Goal: Navigation & Orientation: Find specific page/section

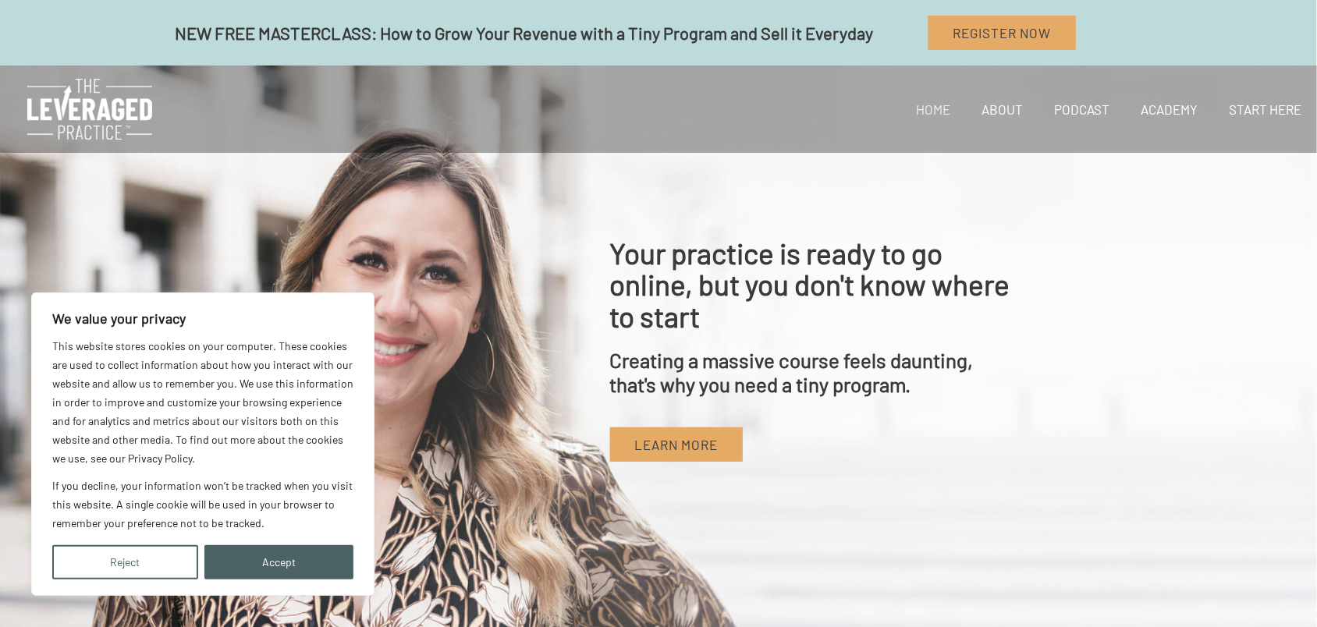
click at [488, 161] on div "Your practice is ready to go online, but you don't know where to start Creating…" at bounding box center [658, 350] width 1317 height 568
click at [242, 563] on button "Accept" at bounding box center [279, 562] width 150 height 34
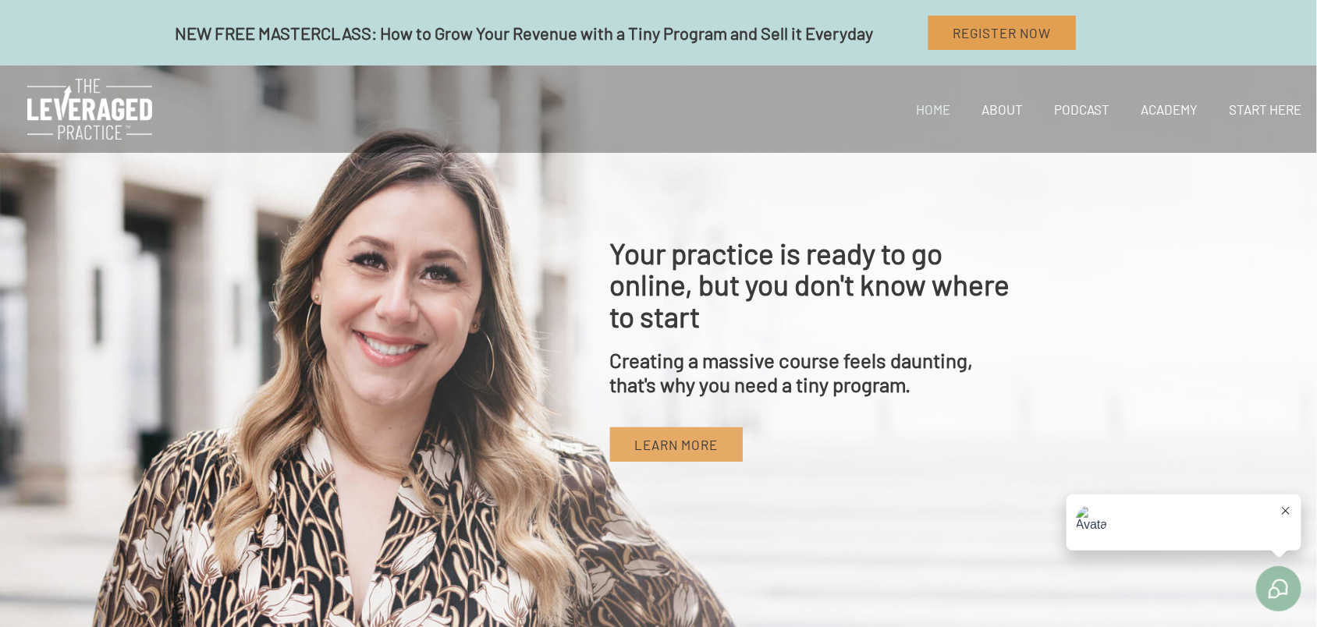
click at [1047, 37] on span "Register Now" at bounding box center [1002, 33] width 98 height 16
click at [1234, 107] on link "Start Here" at bounding box center [1265, 109] width 104 height 53
click at [1165, 110] on link "Academy" at bounding box center [1169, 109] width 88 height 53
